Goal: Transaction & Acquisition: Purchase product/service

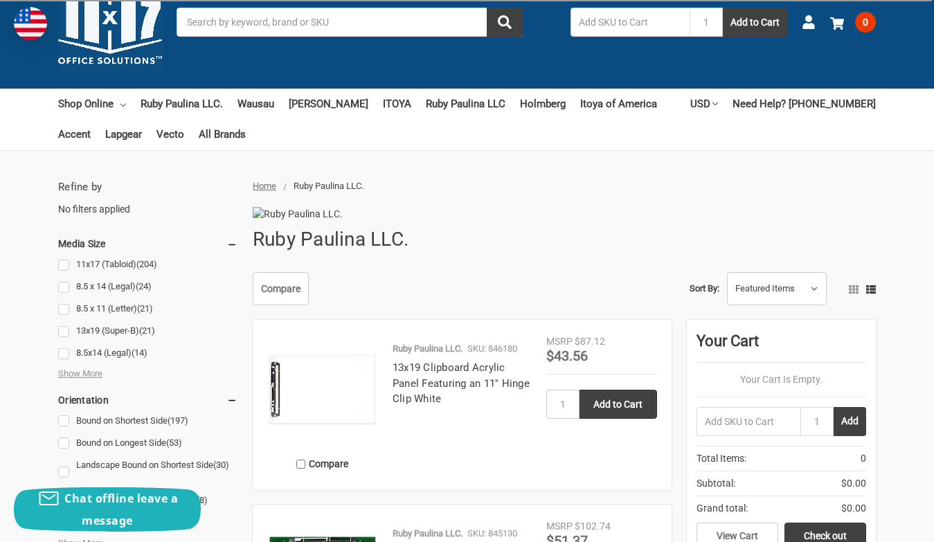
scroll to position [69, 0]
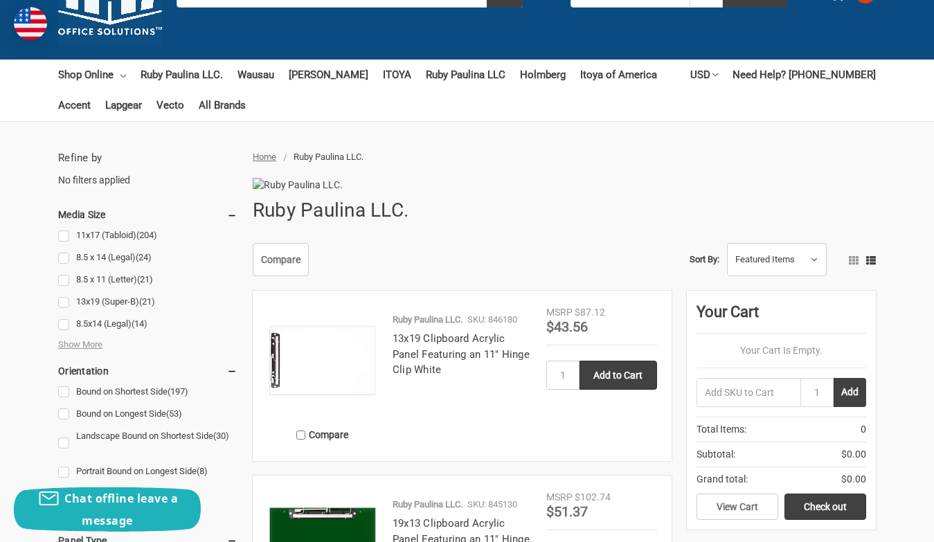
scroll to position [143, 0]
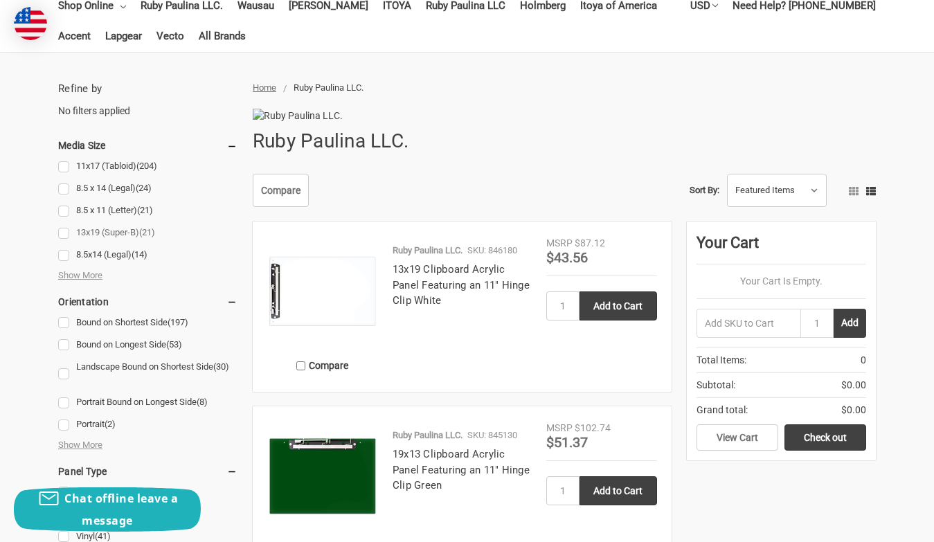
click at [61, 235] on link "13x19 (Super-B) (21)" at bounding box center [147, 233] width 179 height 19
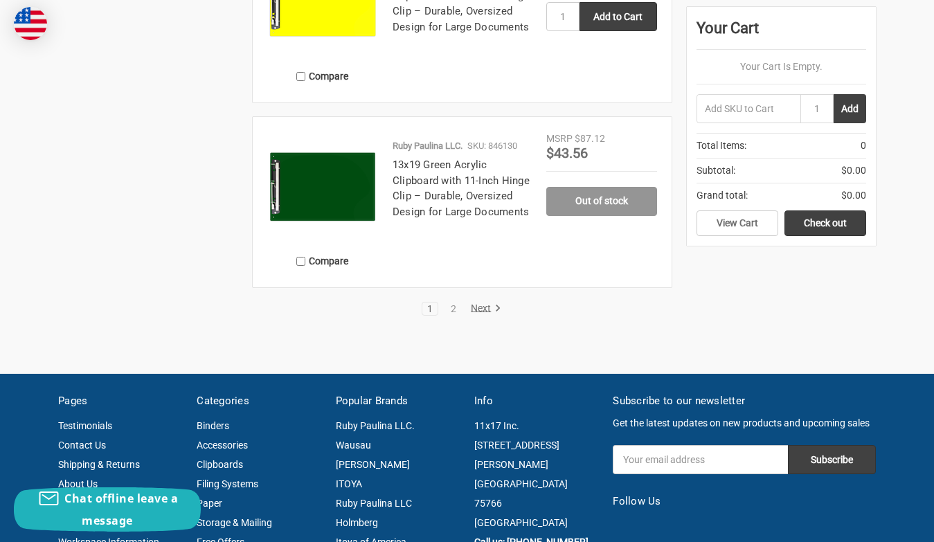
scroll to position [2285, 0]
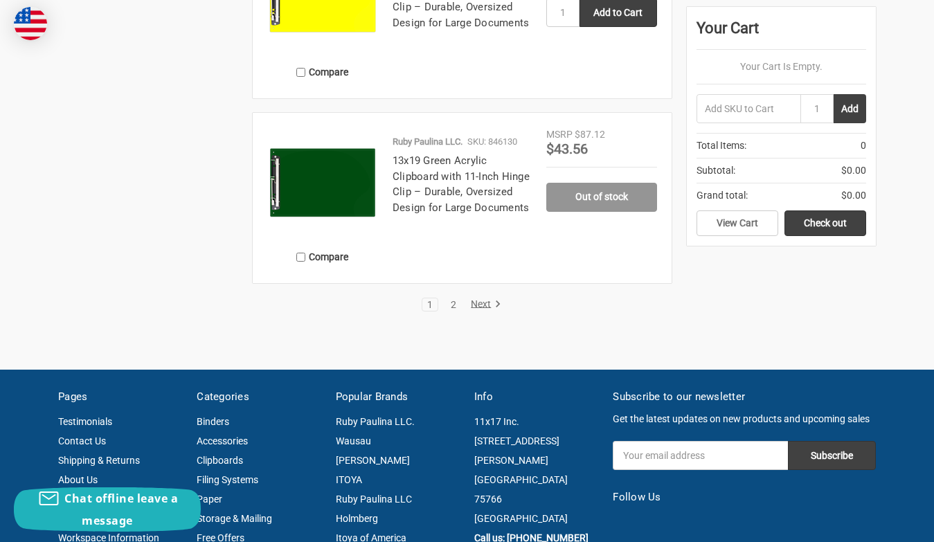
click at [449, 310] on link "2" at bounding box center [453, 305] width 15 height 10
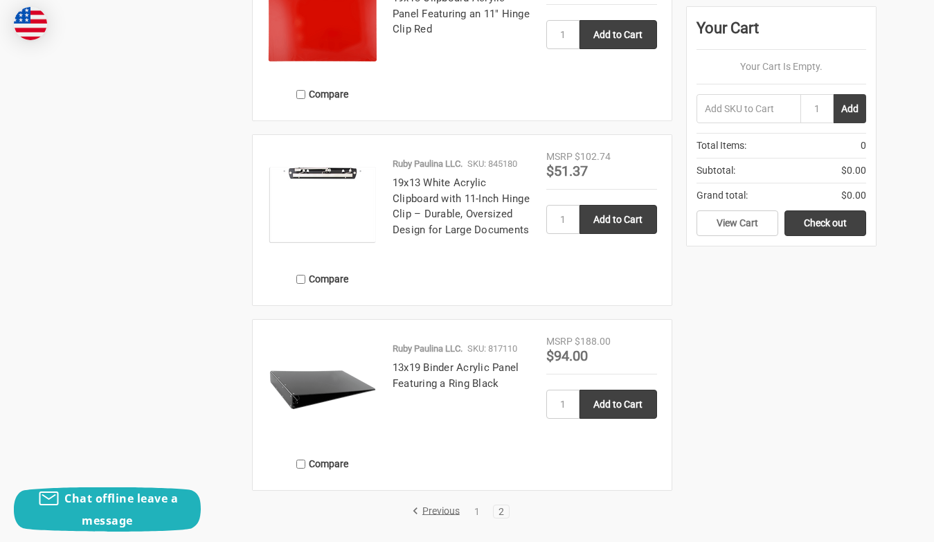
scroll to position [1593, 0]
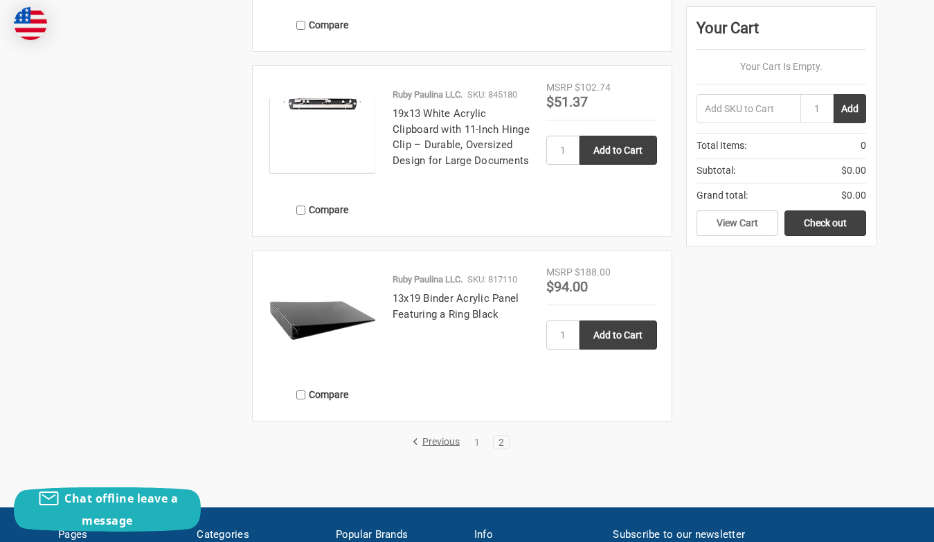
click at [339, 357] on img at bounding box center [322, 320] width 111 height 111
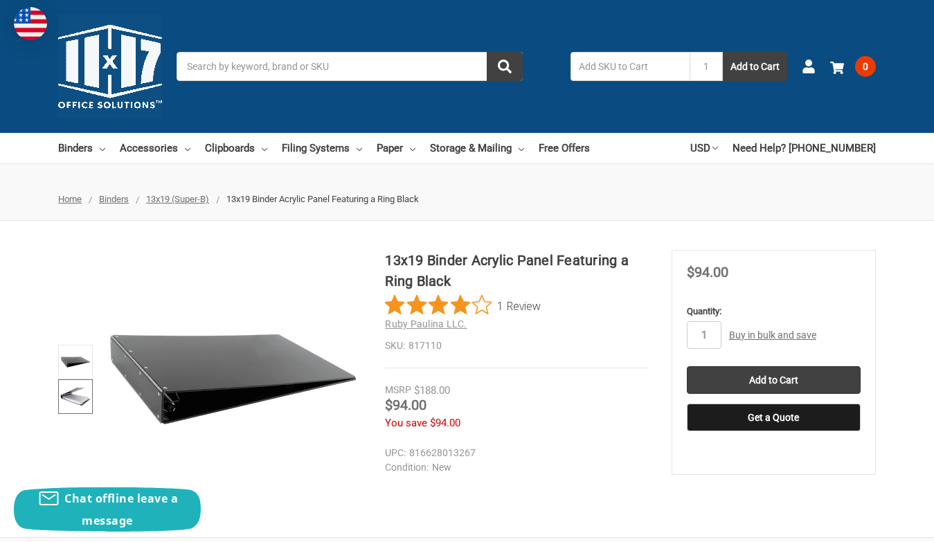
click at [83, 395] on img at bounding box center [75, 397] width 30 height 30
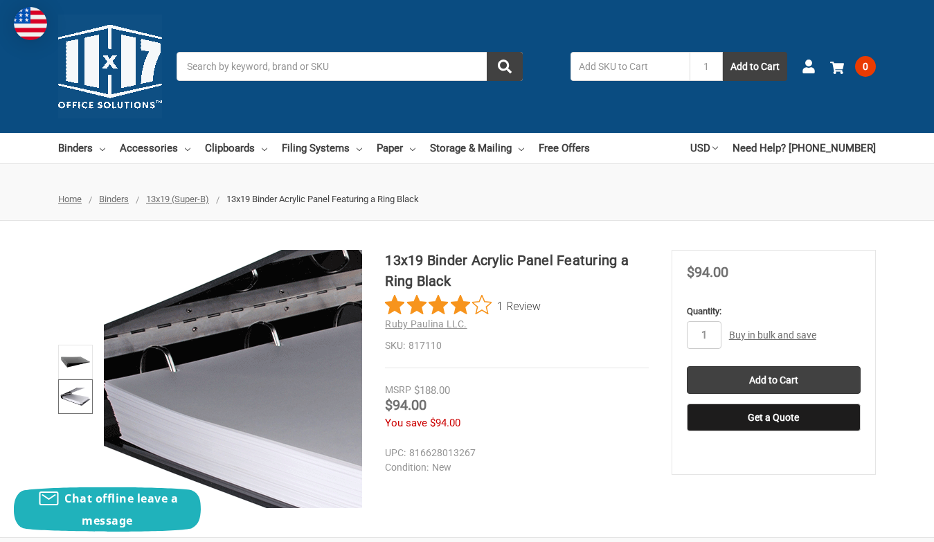
click at [127, 375] on img at bounding box center [489, 390] width 886 height 886
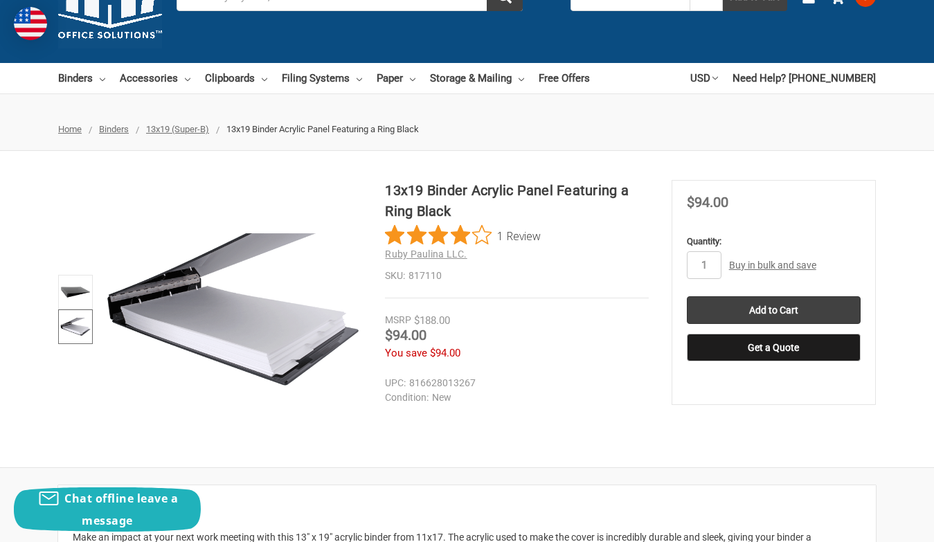
scroll to position [69, 0]
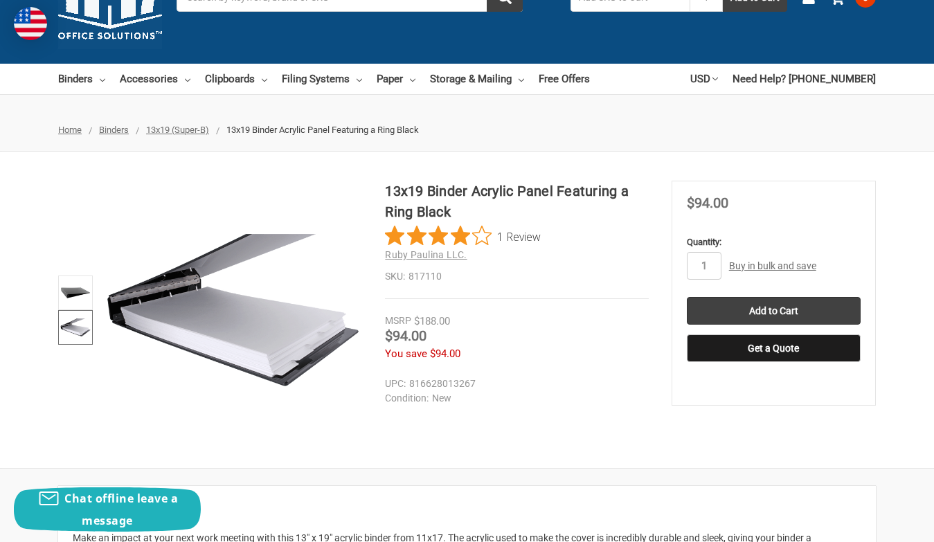
click at [526, 241] on span "1 Review" at bounding box center [519, 236] width 44 height 21
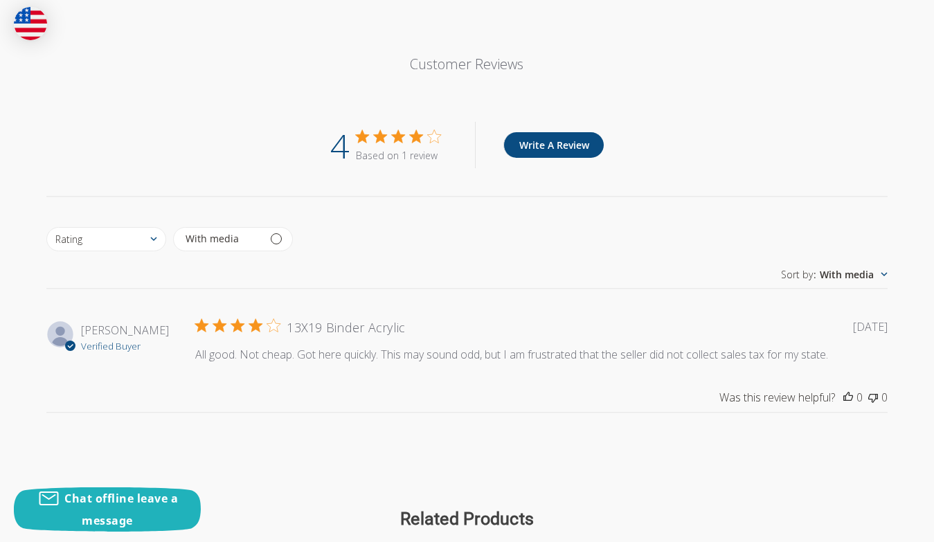
scroll to position [1467, 0]
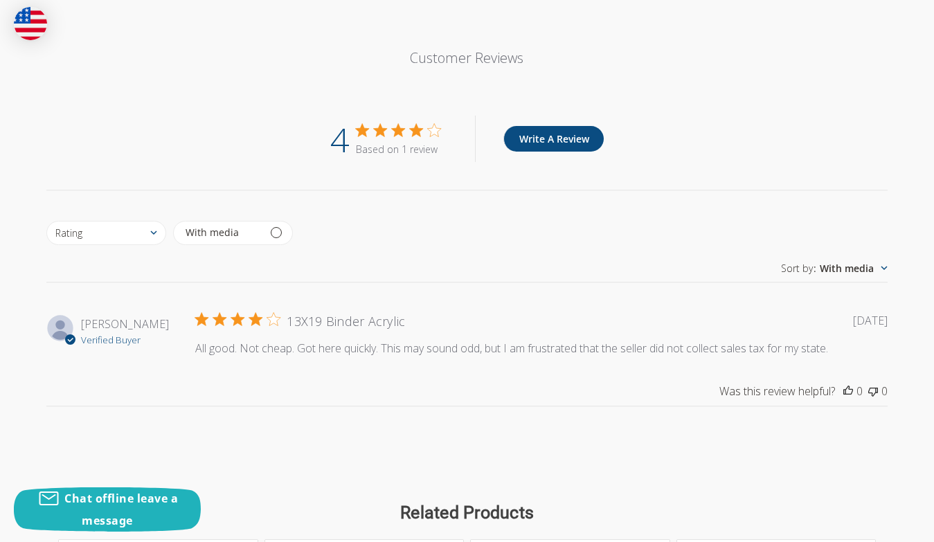
click at [871, 397] on icon "This review was not helpful" at bounding box center [873, 392] width 10 height 9
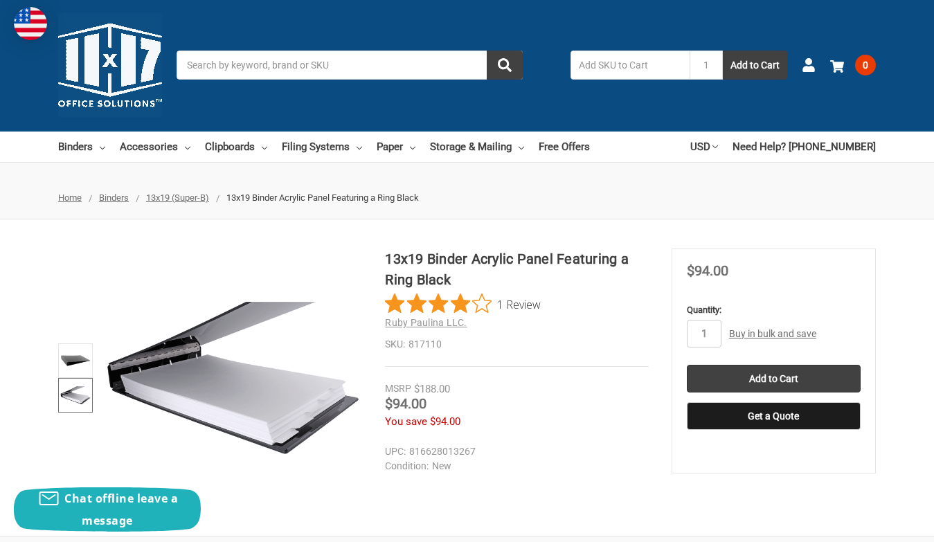
scroll to position [0, 0]
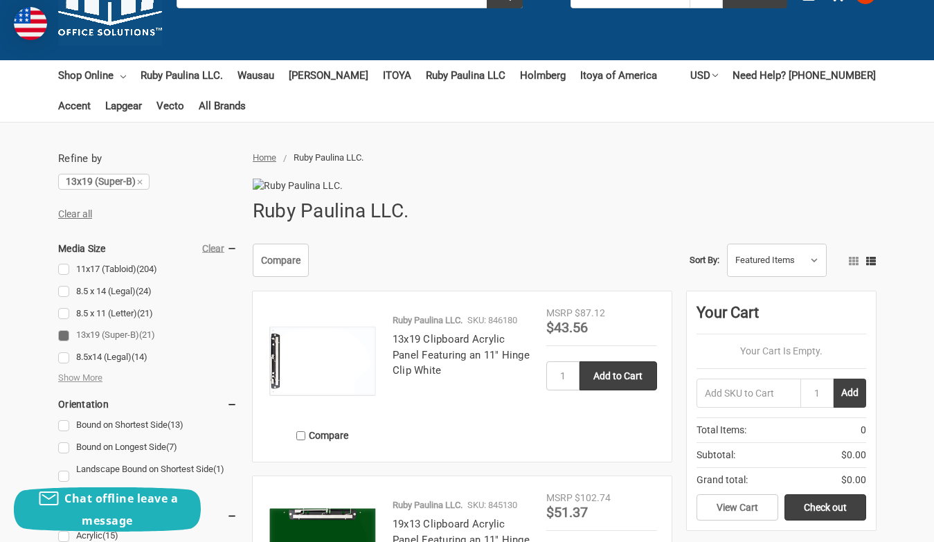
scroll to position [69, 0]
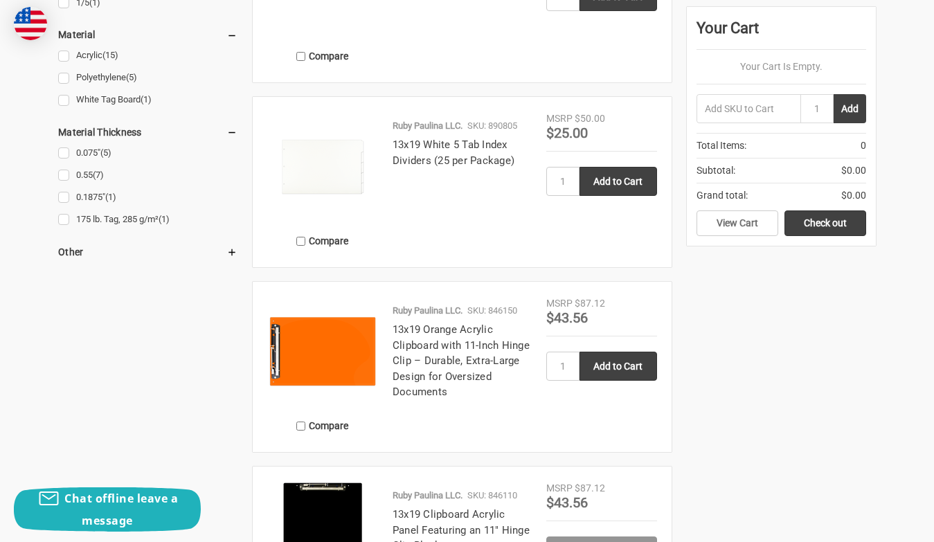
scroll to position [1108, 0]
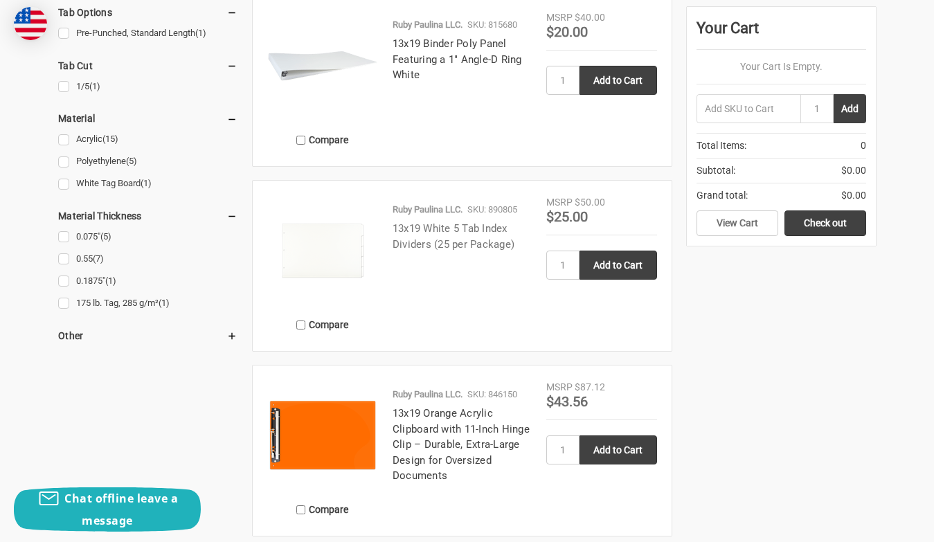
click at [452, 251] on link "13x19 White 5 Tab Index Dividers (25 per Package)" at bounding box center [454, 236] width 122 height 28
